Goal: Transaction & Acquisition: Download file/media

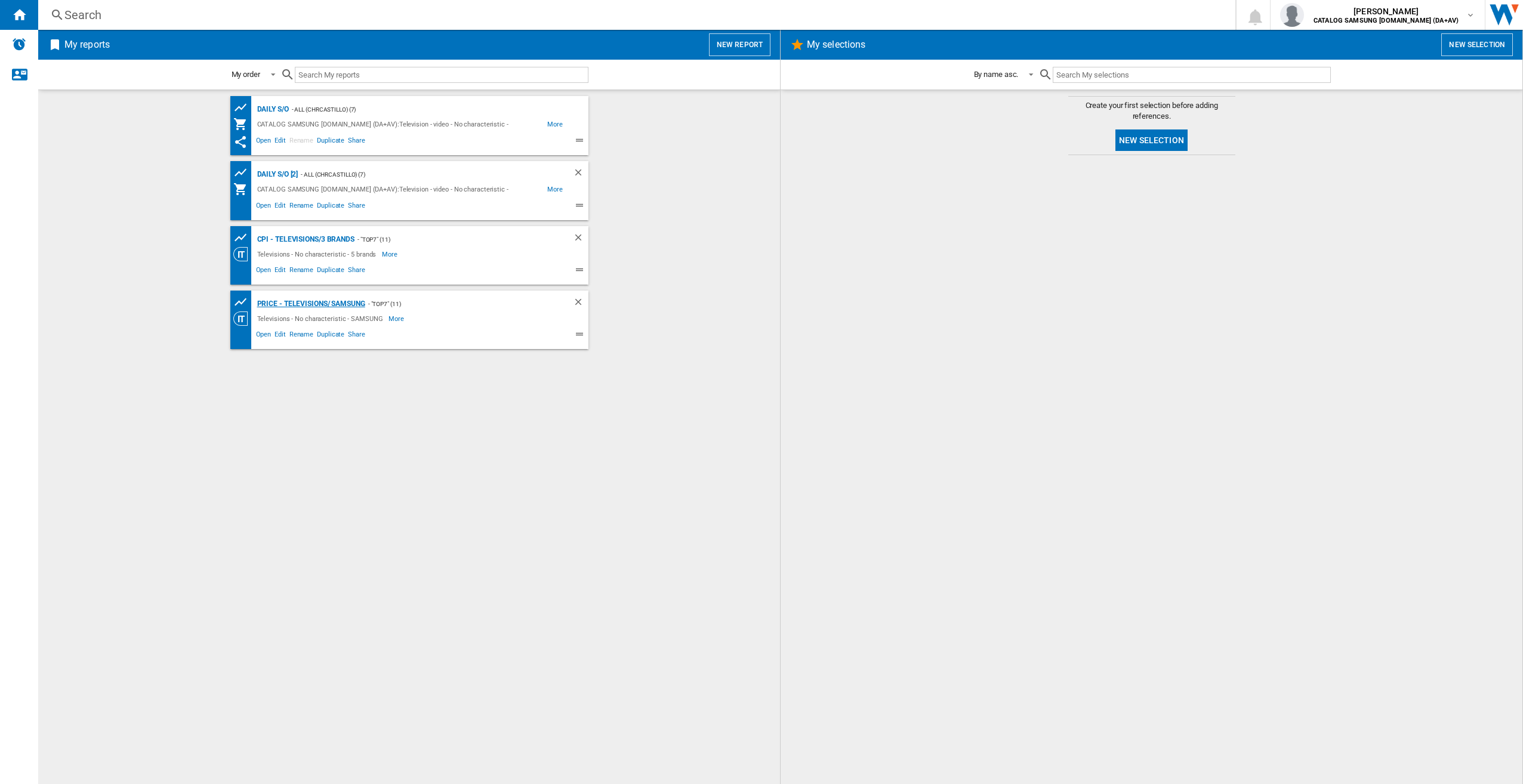
click at [339, 307] on div "Price - Televisions/ Samsung" at bounding box center [309, 304] width 111 height 15
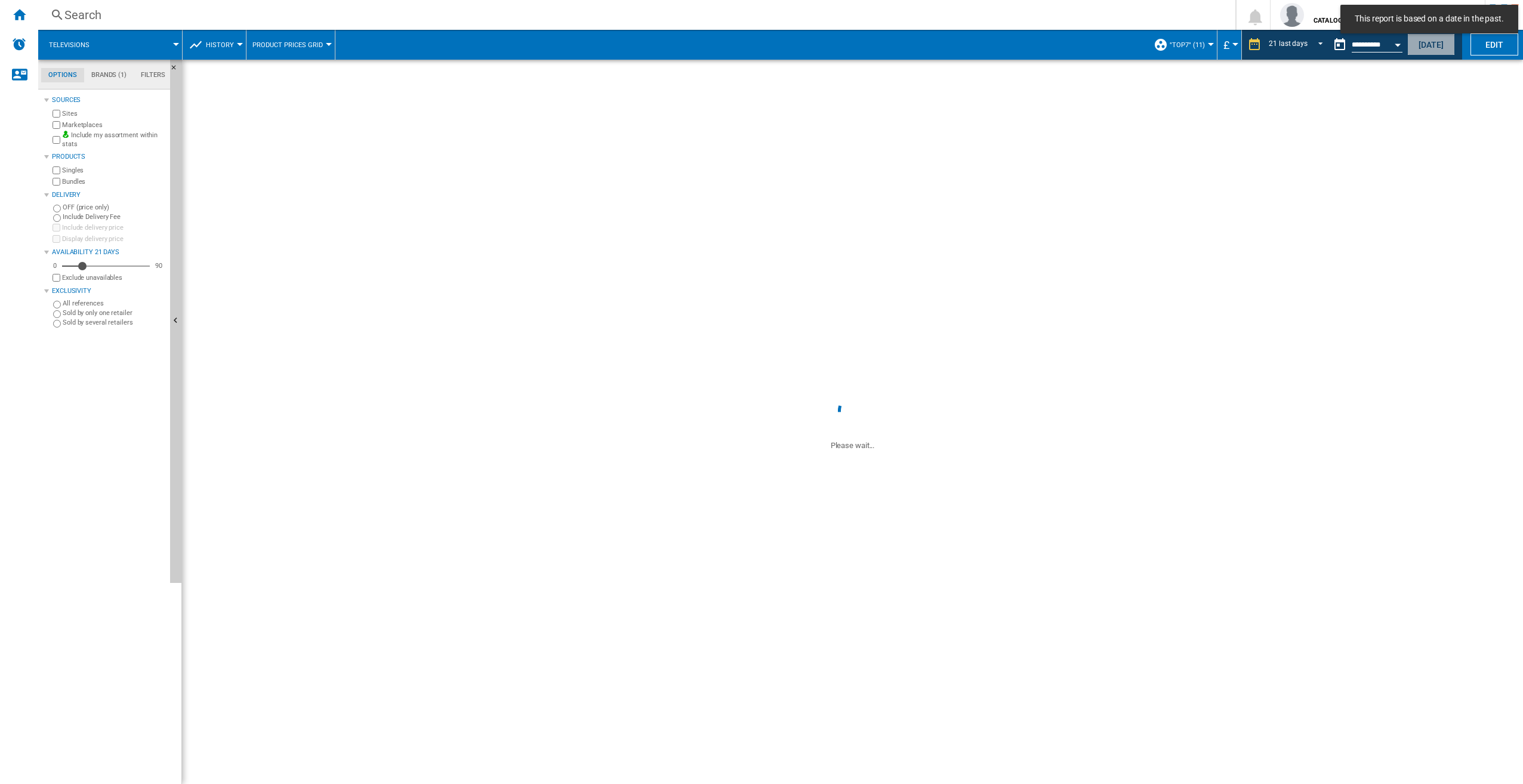
click at [1426, 44] on button "[DATE]" at bounding box center [1431, 44] width 48 height 22
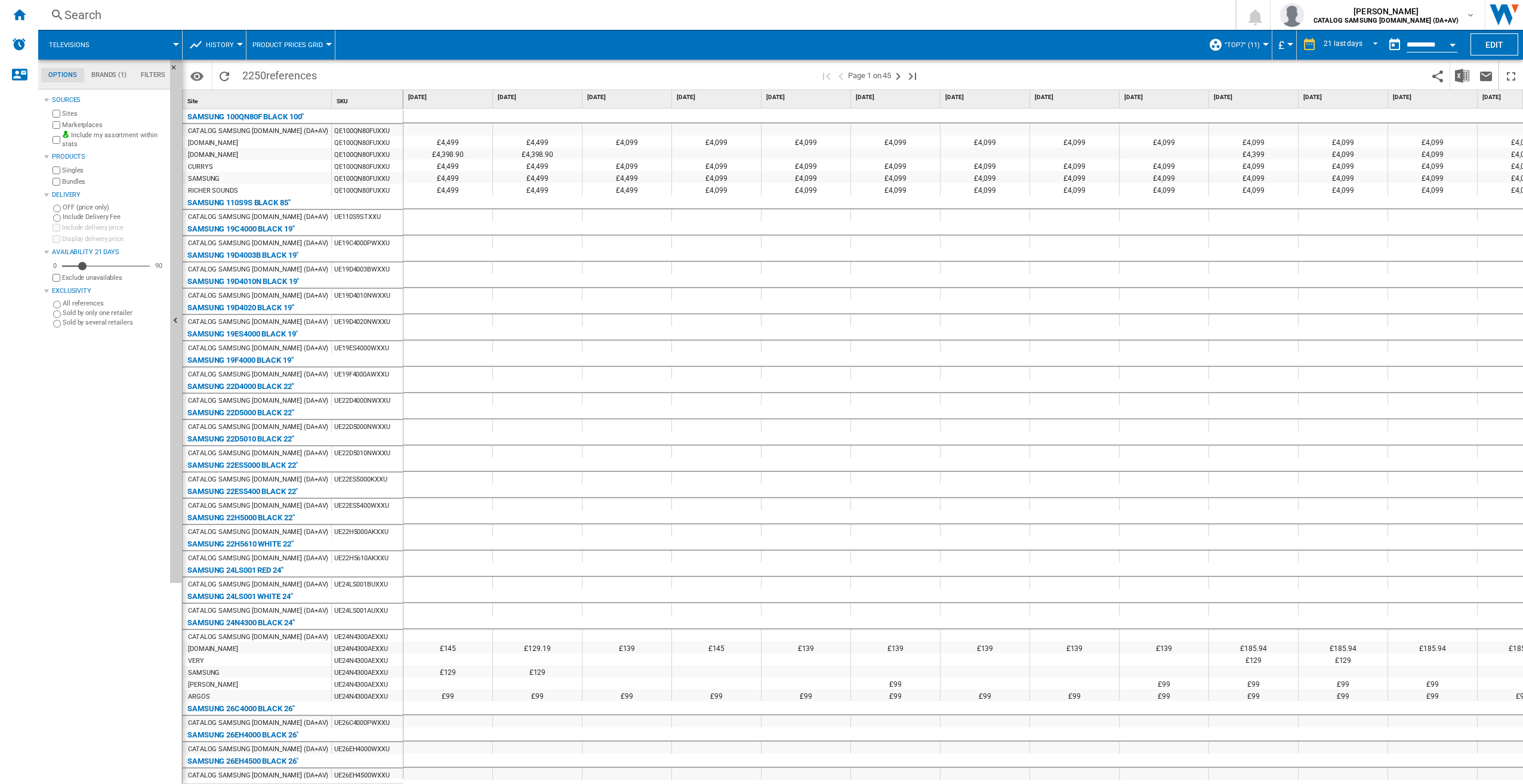
click at [1457, 72] on div at bounding box center [762, 392] width 1523 height 784
click at [1463, 72] on img "Download in Excel" at bounding box center [1463, 76] width 15 height 15
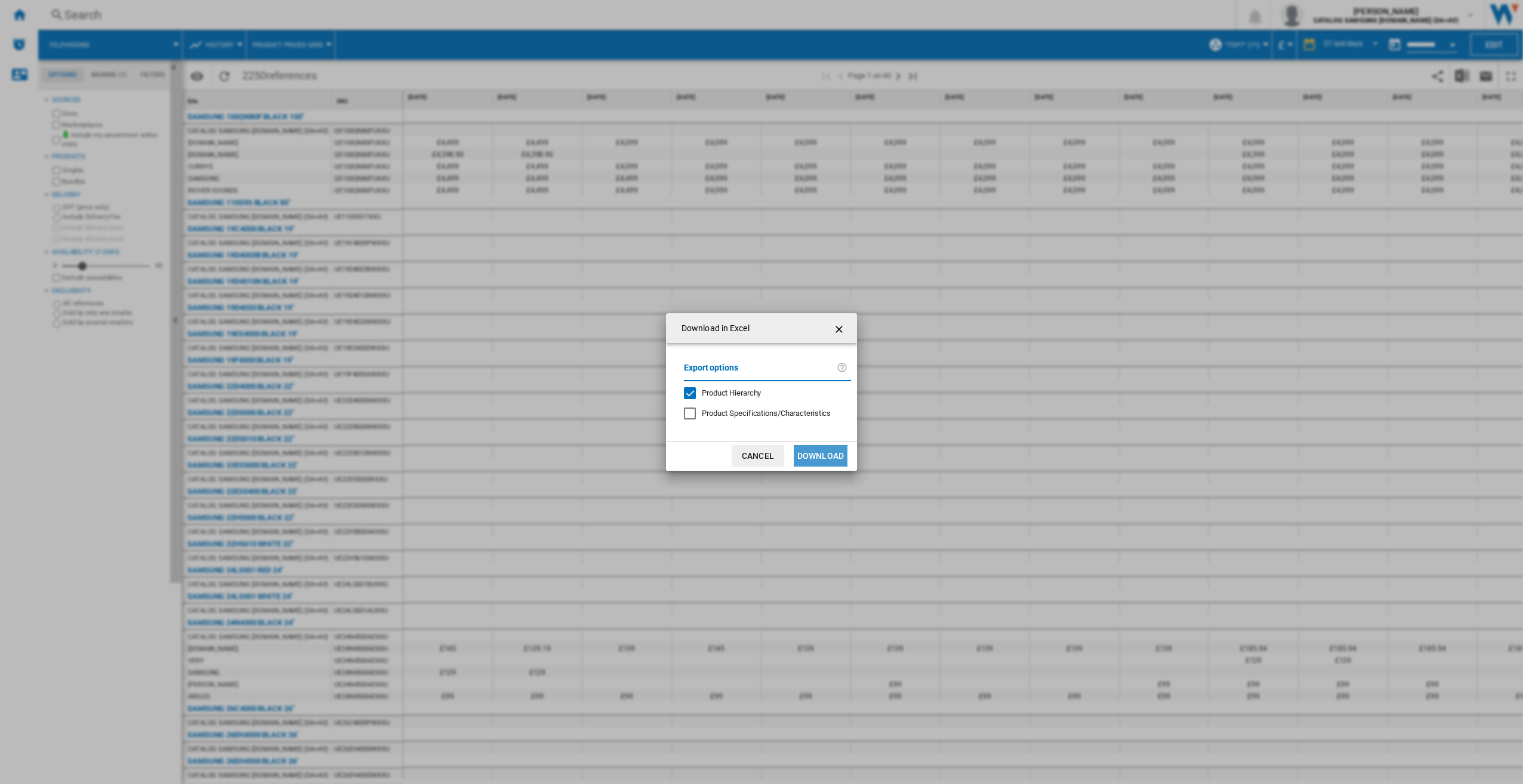
click at [813, 452] on button "Download" at bounding box center [821, 456] width 54 height 21
